Goal: Information Seeking & Learning: Understand process/instructions

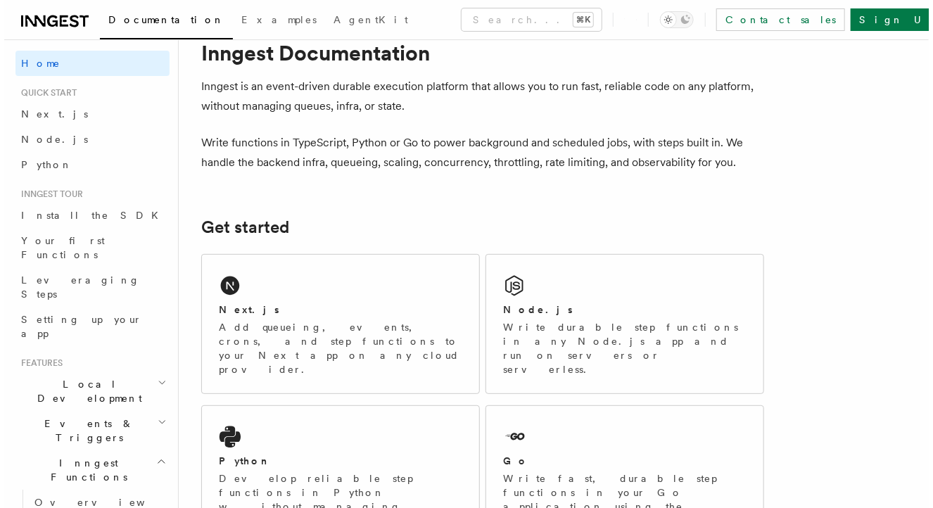
scroll to position [58, 0]
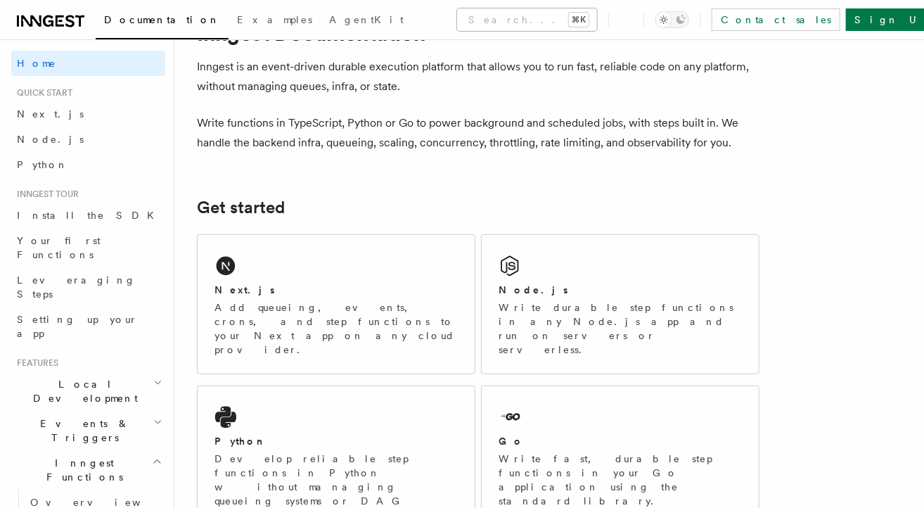
click at [532, 20] on button "Search... ⌘K" at bounding box center [527, 19] width 140 height 23
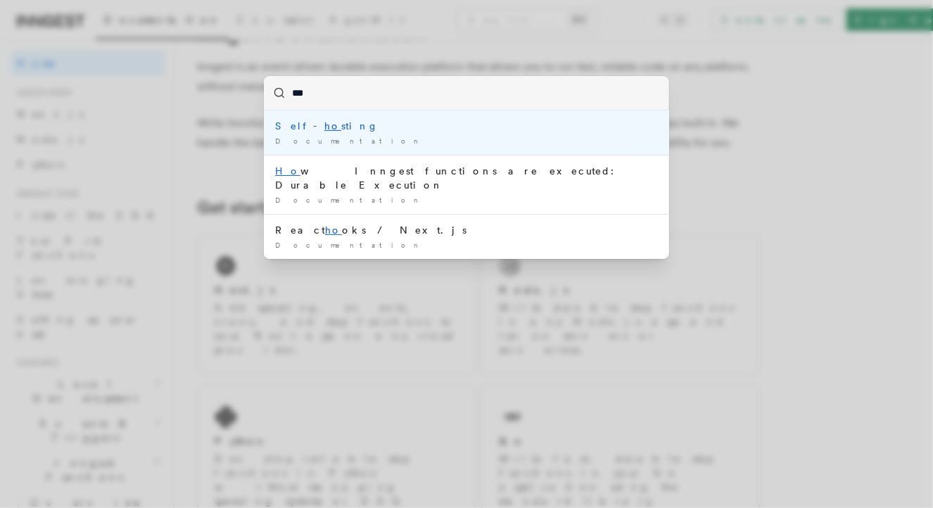
type input "****"
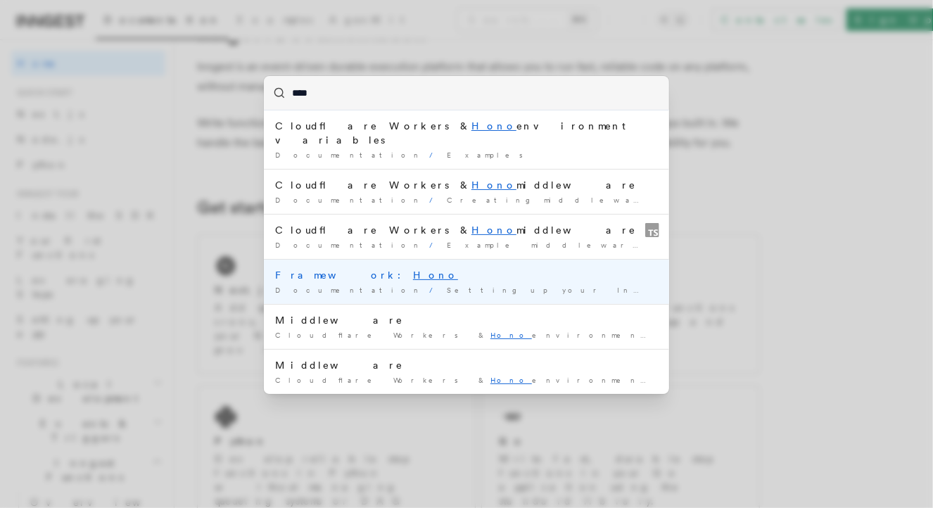
click at [449, 268] on div "Framework: Hono" at bounding box center [466, 275] width 383 height 14
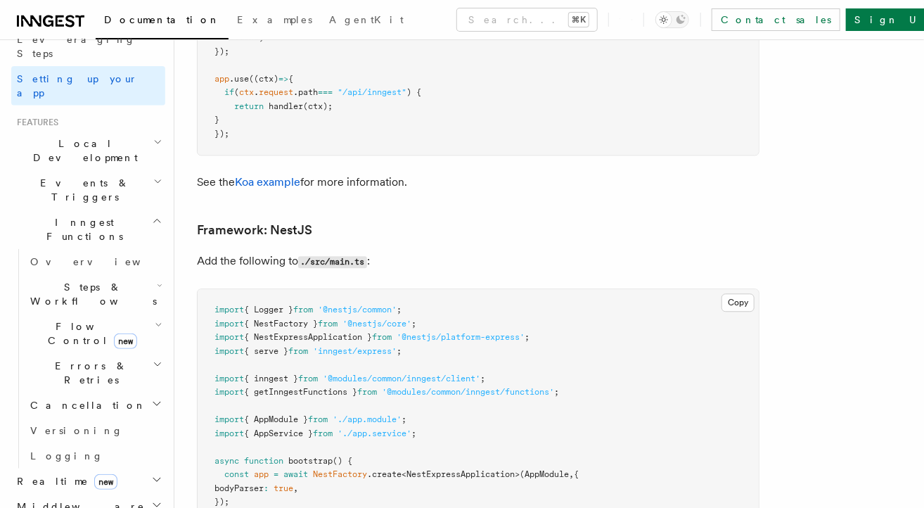
scroll to position [242, 0]
click at [457, 20] on button "Search... ⌘K" at bounding box center [527, 19] width 140 height 23
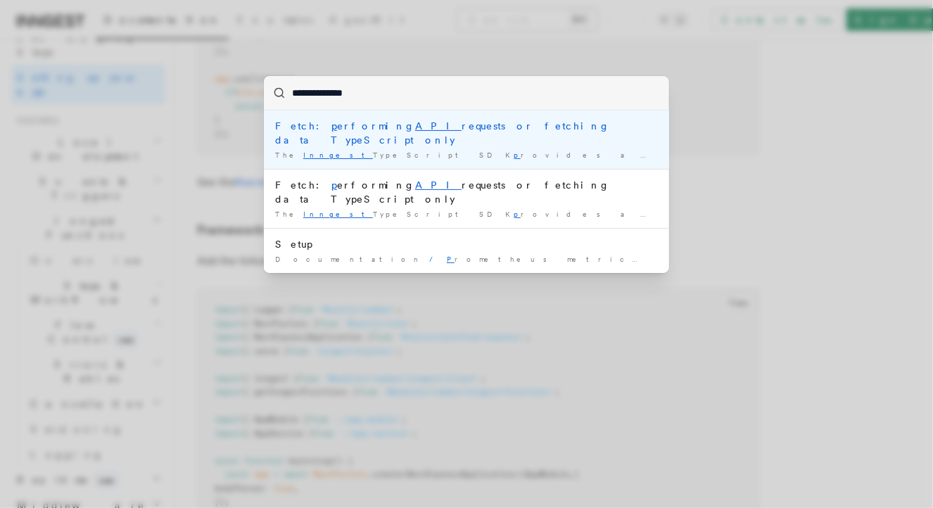
type input "**********"
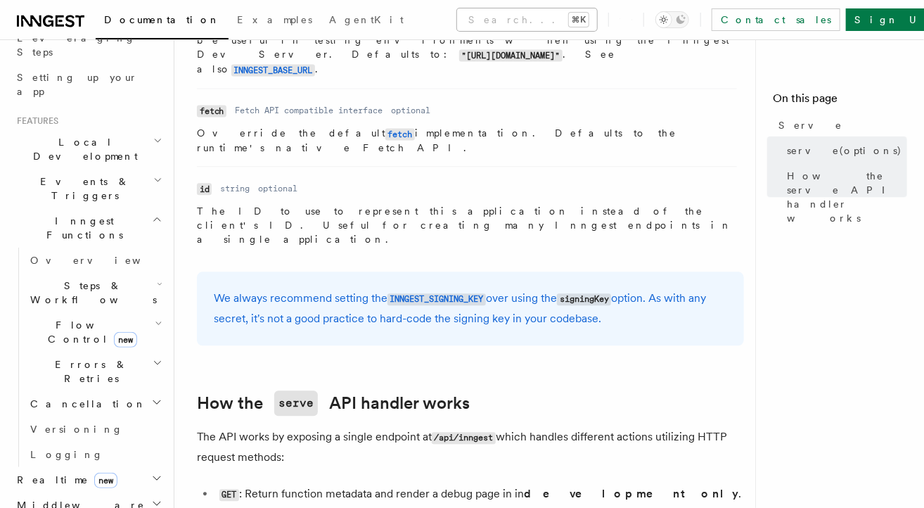
scroll to position [1428, 0]
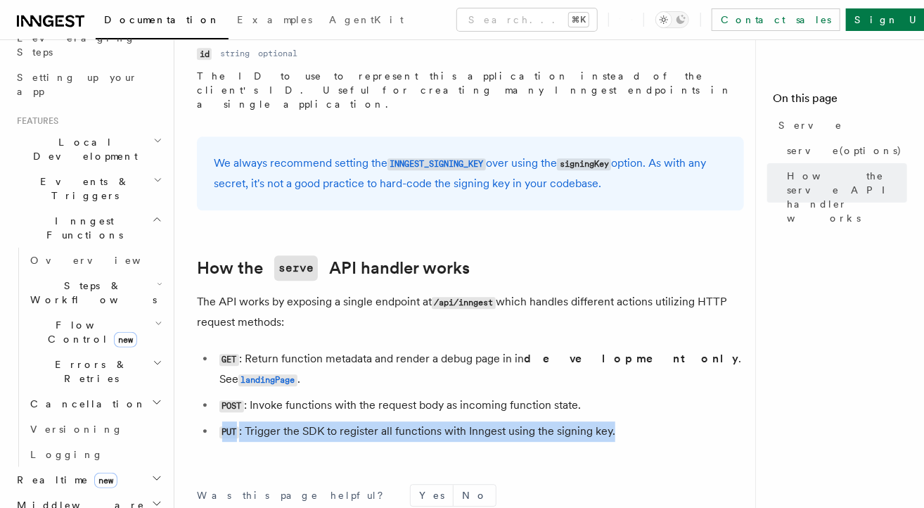
drag, startPoint x: 640, startPoint y: 222, endPoint x: 228, endPoint y: 215, distance: 412.2
click at [198, 349] on ul "GET : Return function metadata and render a debug page in in development only .…" at bounding box center [470, 395] width 547 height 93
click at [382, 421] on li "PUT : Trigger the SDK to register all functions with Inngest using the signing …" at bounding box center [479, 431] width 529 height 20
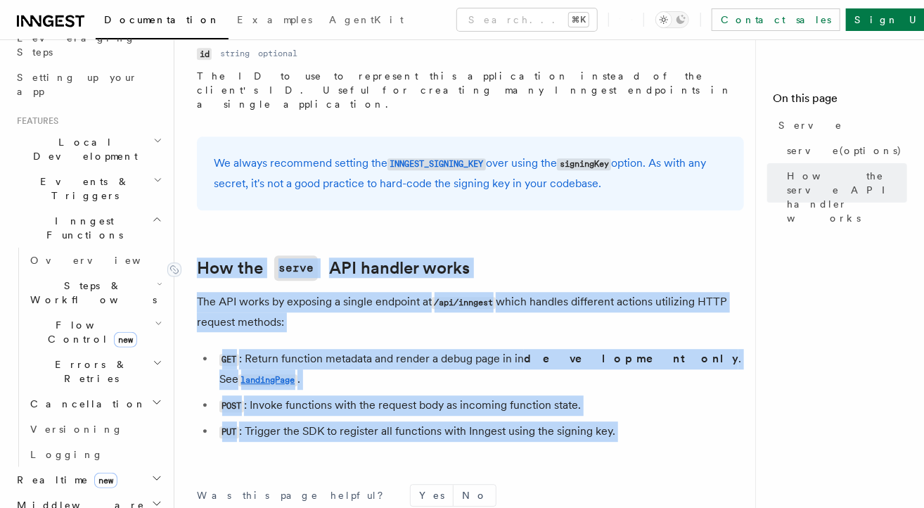
drag, startPoint x: 640, startPoint y: 234, endPoint x: 183, endPoint y: 84, distance: 481.3
copy article "How the serve API handler works The API works by exposing a single endpoint at …"
